Goal: Information Seeking & Learning: Learn about a topic

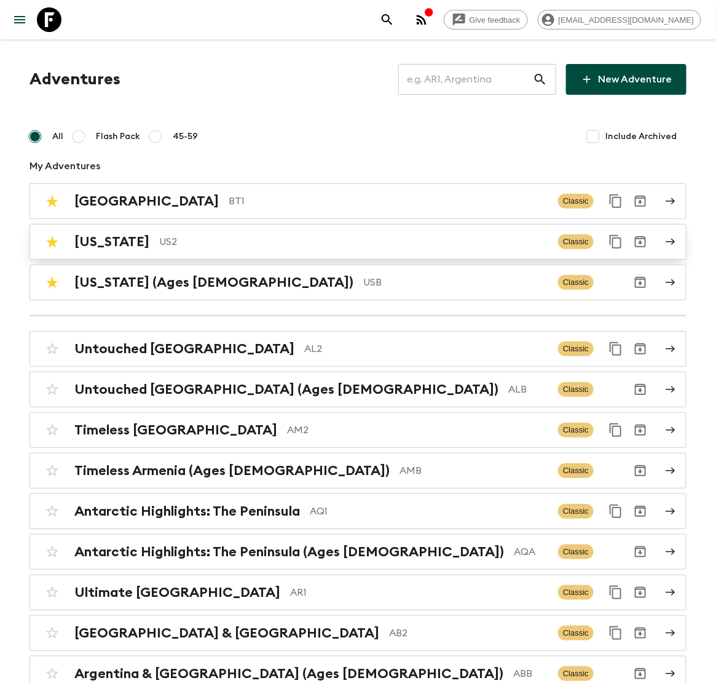
click at [180, 244] on p "US2" at bounding box center [353, 241] width 389 height 15
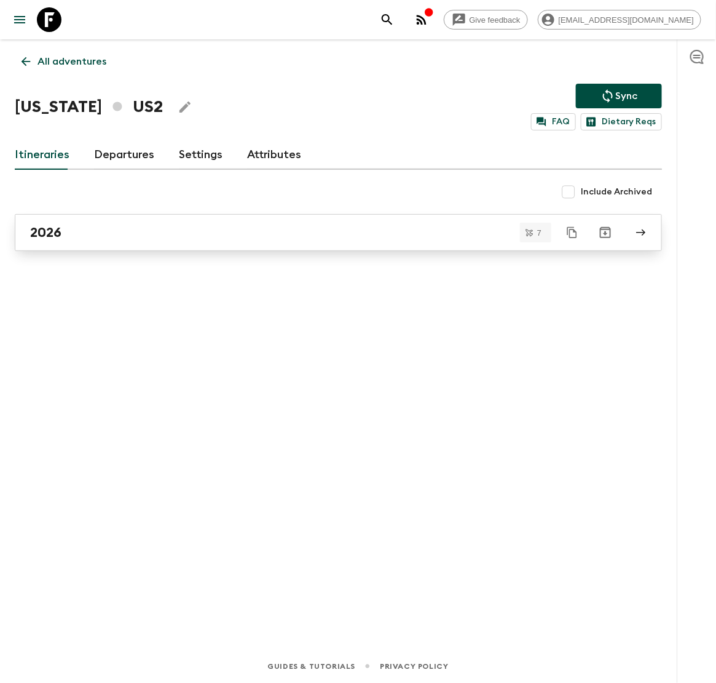
click at [117, 245] on link "2026" at bounding box center [339, 232] width 648 height 37
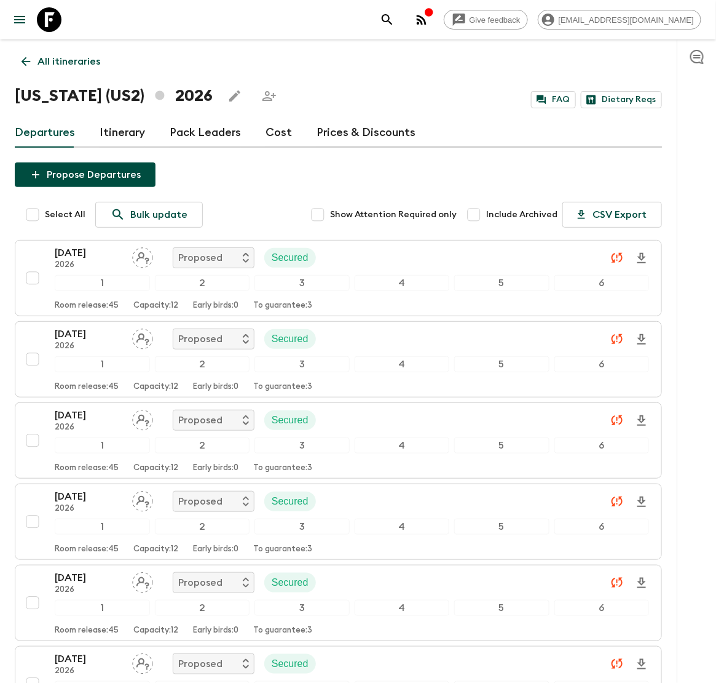
click at [259, 137] on div "Departures Itinerary Pack Leaders Cost Prices & Discounts" at bounding box center [339, 133] width 648 height 30
click at [273, 135] on link "Cost" at bounding box center [279, 133] width 26 height 30
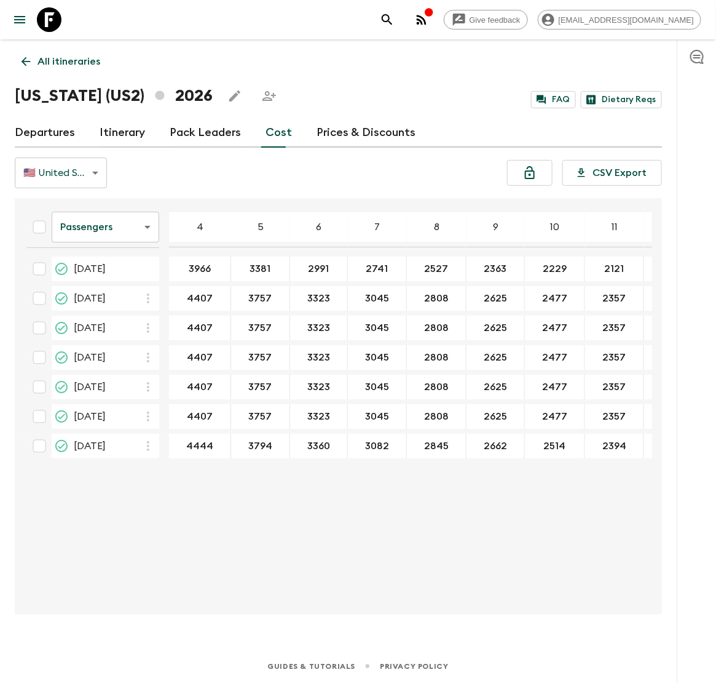
click at [115, 233] on body "Give feedback [EMAIL_ADDRESS][DOMAIN_NAME] All itineraries [US_STATE] (US2) 202…" at bounding box center [358, 341] width 716 height 683
click at [113, 294] on li "Mandatory" at bounding box center [106, 297] width 108 height 20
